Goal: Find contact information: Find contact information

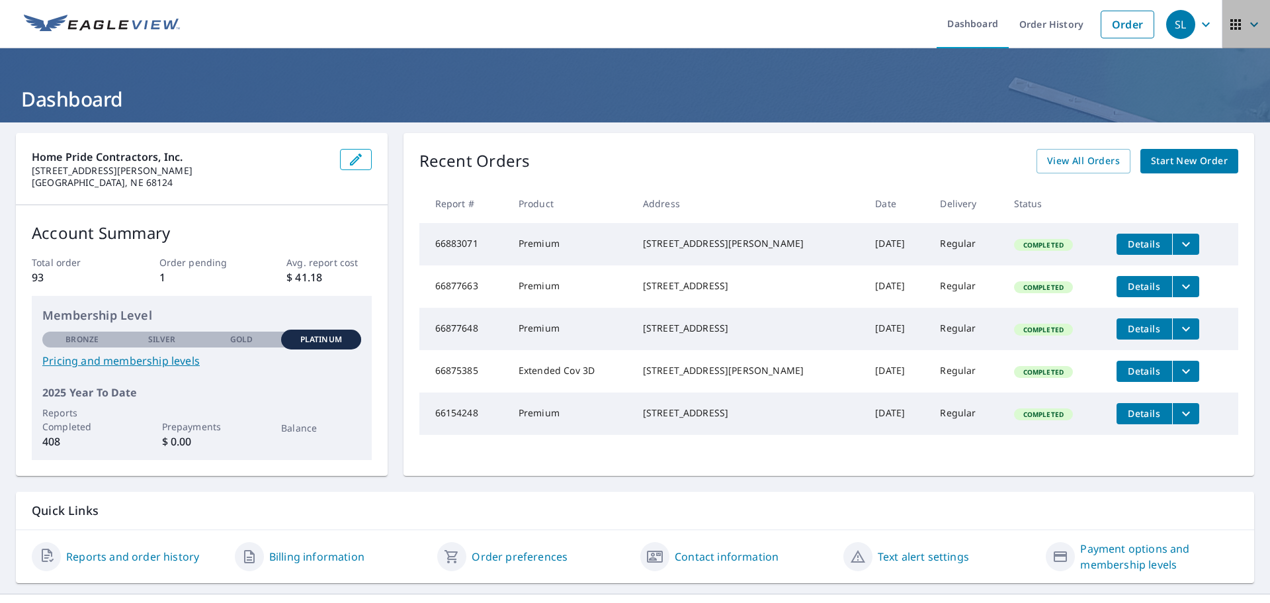
click at [1231, 26] on icon "button" at bounding box center [1236, 25] width 16 height 16
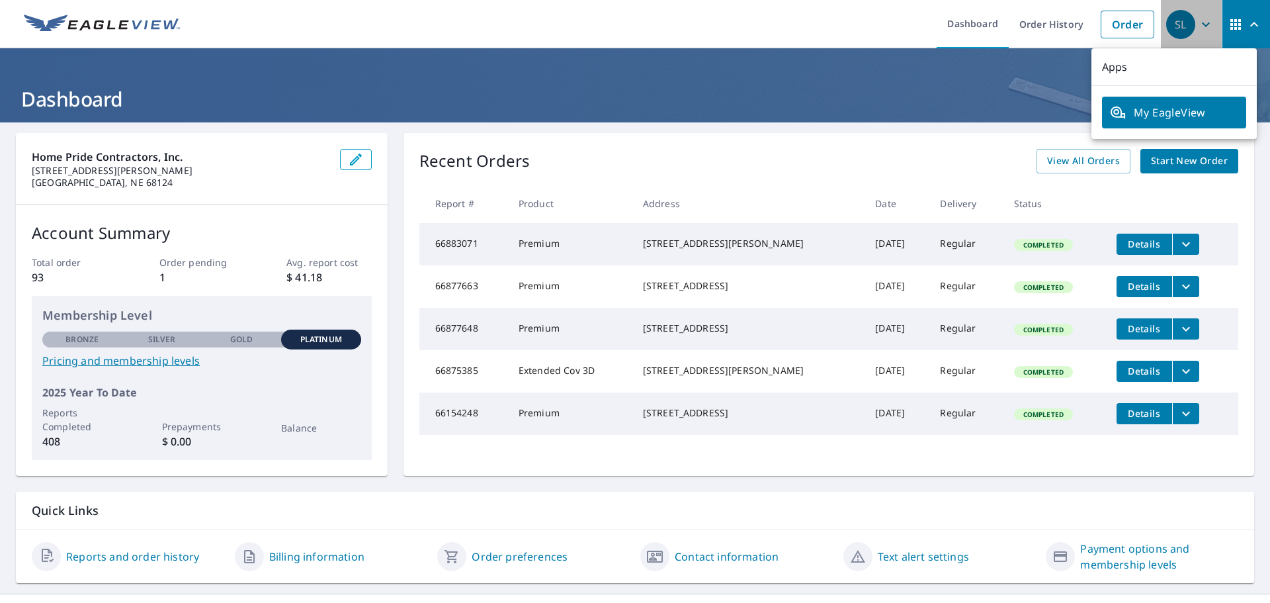
click at [1176, 24] on div "SL" at bounding box center [1181, 24] width 29 height 29
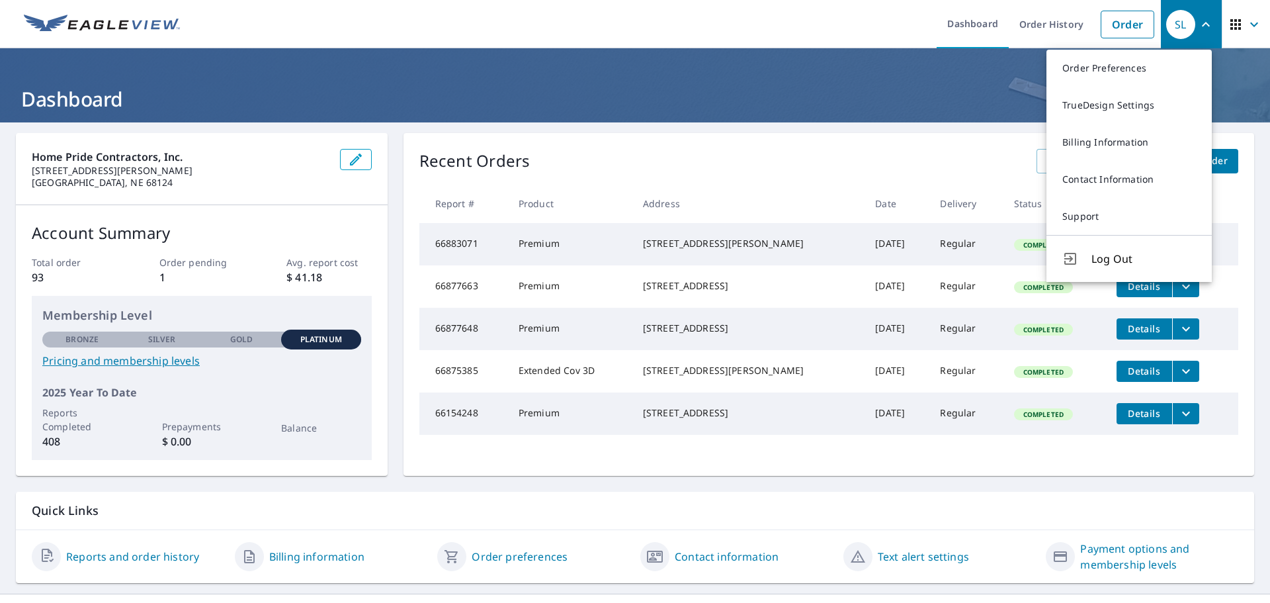
click at [93, 30] on img at bounding box center [102, 25] width 156 height 20
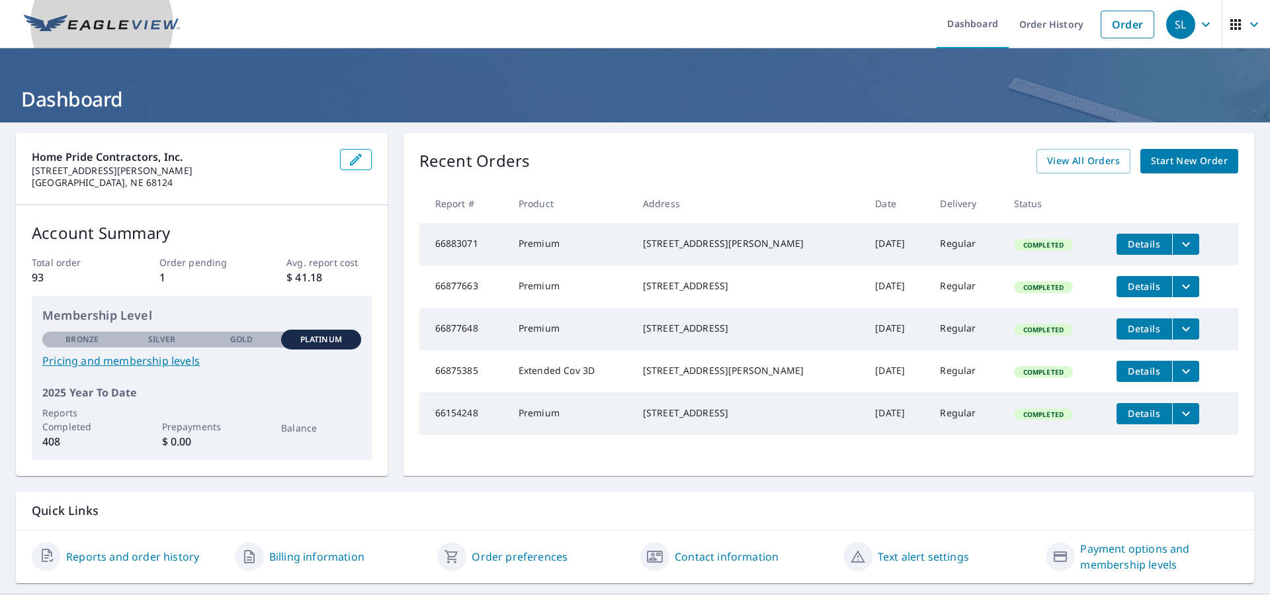
click at [149, 24] on img at bounding box center [102, 25] width 156 height 20
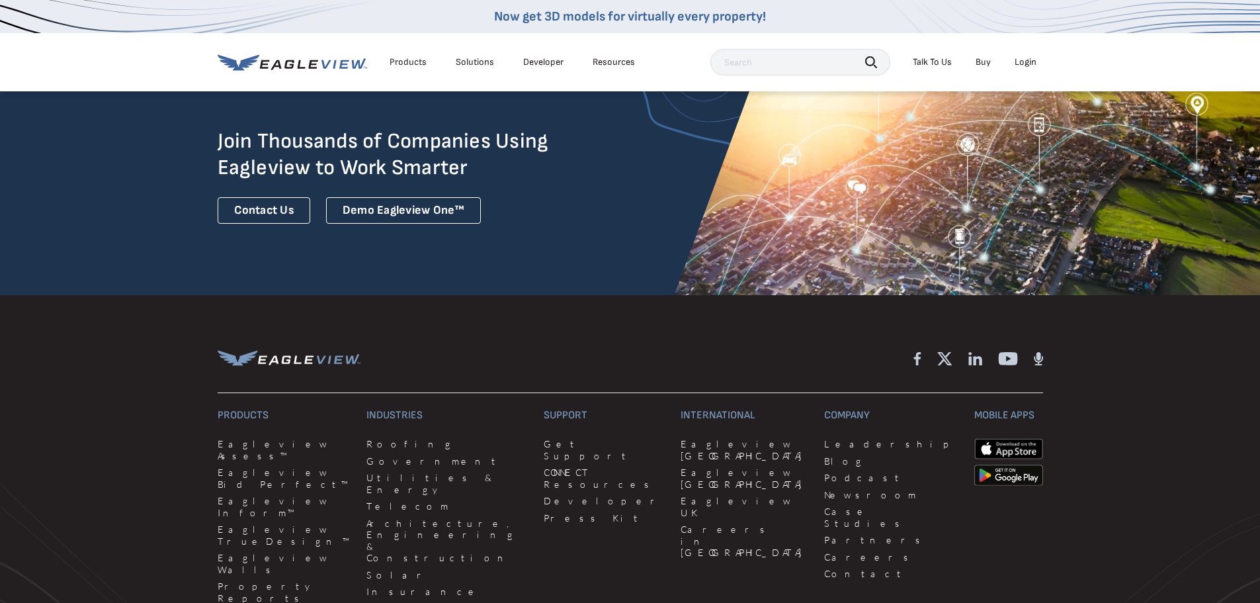
scroll to position [3648, 0]
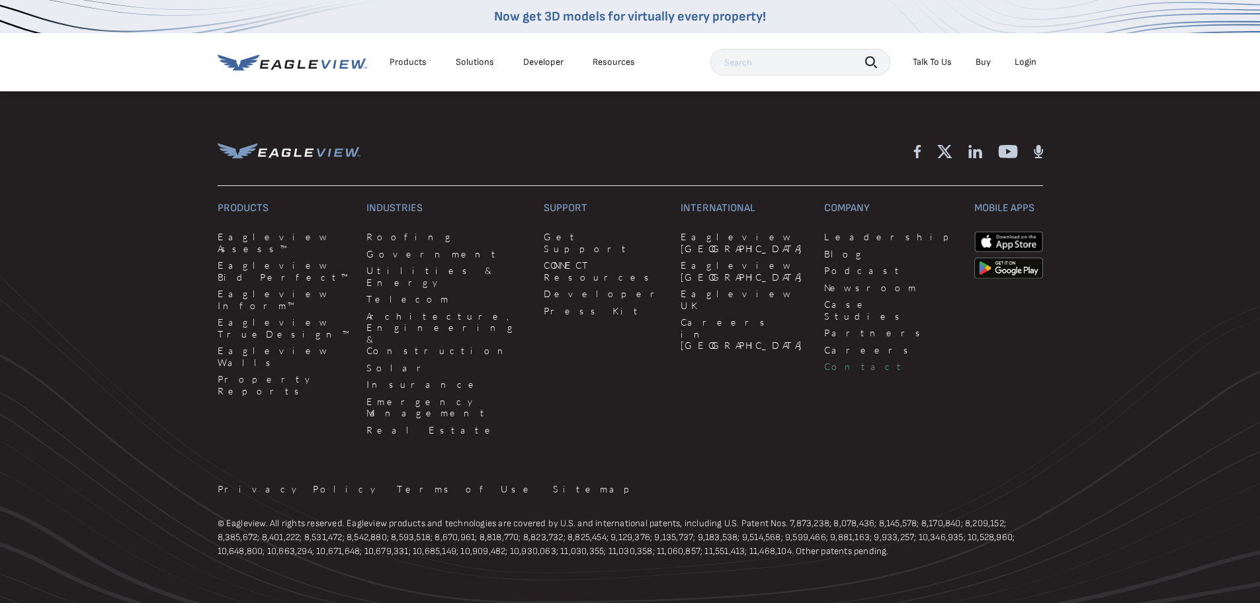
click at [824, 361] on link "Contact" at bounding box center [891, 367] width 134 height 12
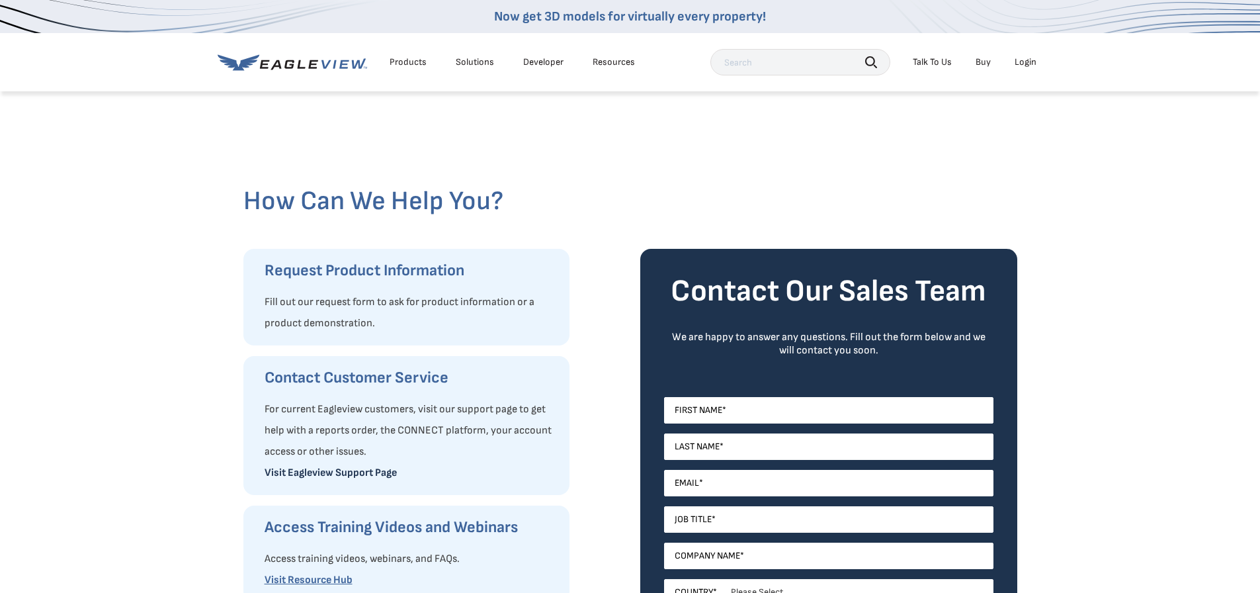
click at [347, 473] on link "Visit Eagleview Support Page" at bounding box center [331, 472] width 132 height 13
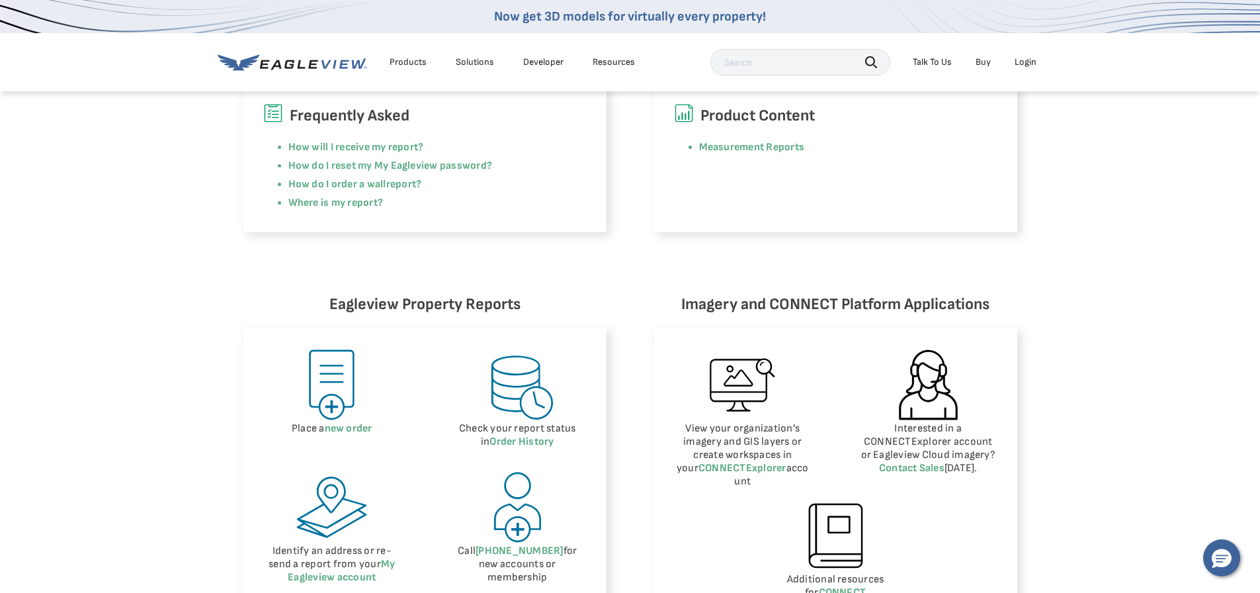
scroll to position [728, 0]
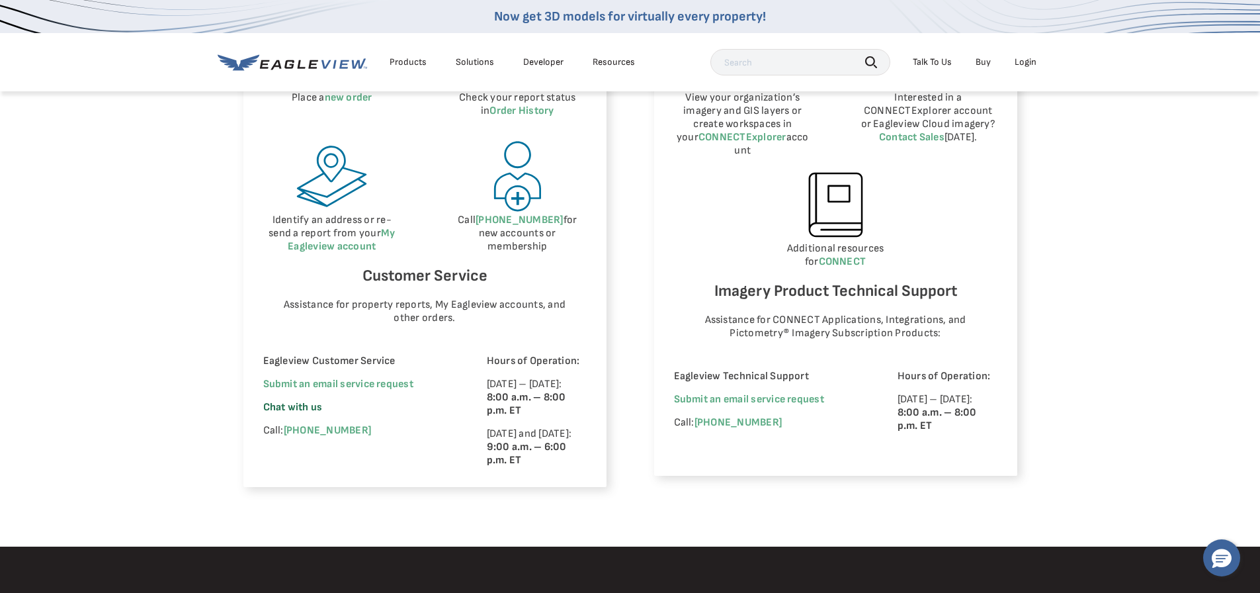
click at [300, 404] on span "Chat with us" at bounding box center [293, 407] width 60 height 13
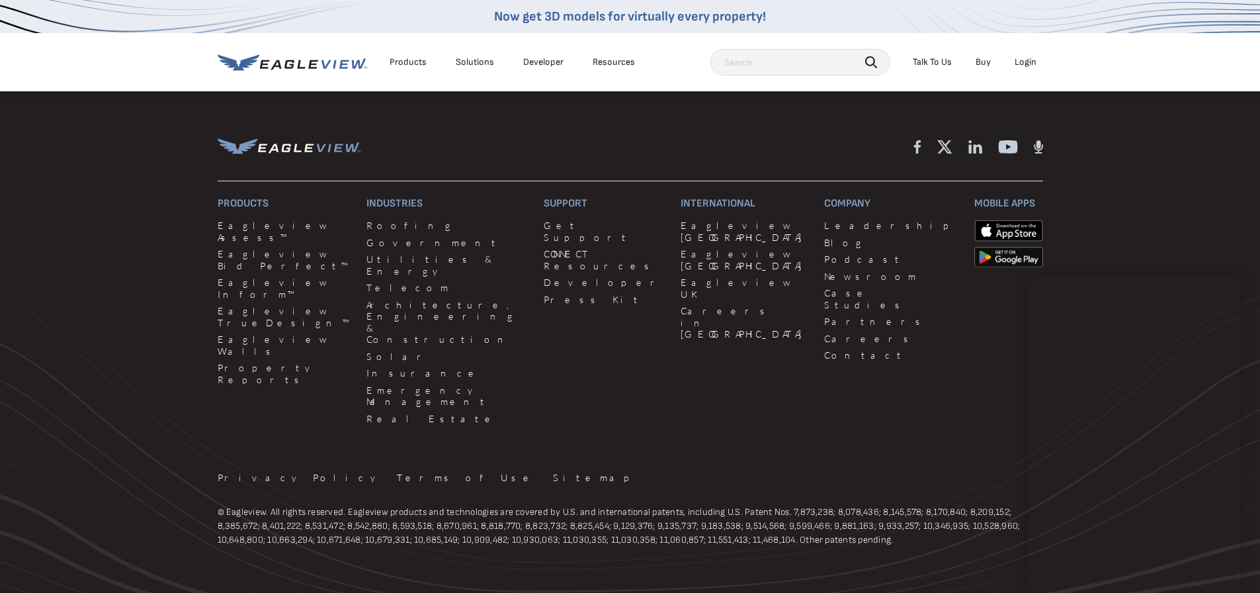
scroll to position [1214, 0]
